Goal: Find specific page/section: Find specific page/section

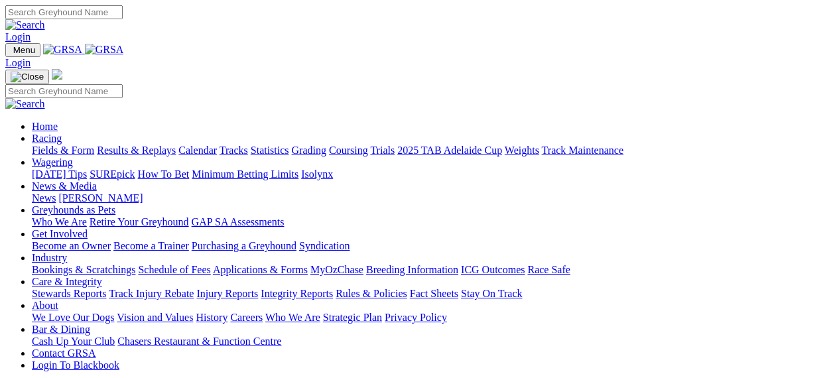
click at [62, 133] on link "Racing" at bounding box center [47, 138] width 30 height 11
click at [394, 145] on link "Trials" at bounding box center [382, 150] width 25 height 11
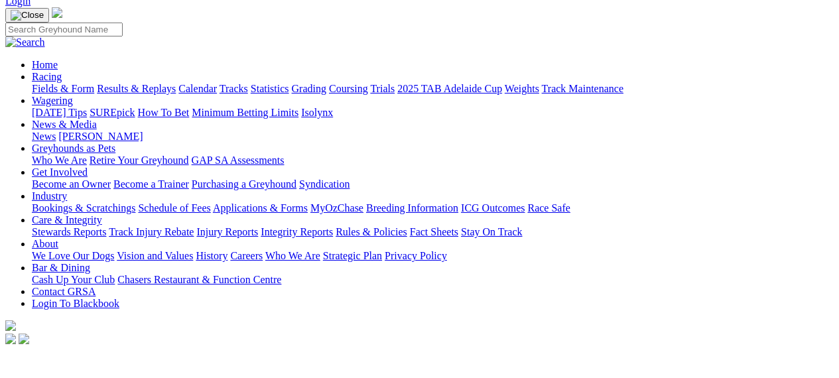
scroll to position [95, 0]
